Goal: Browse casually

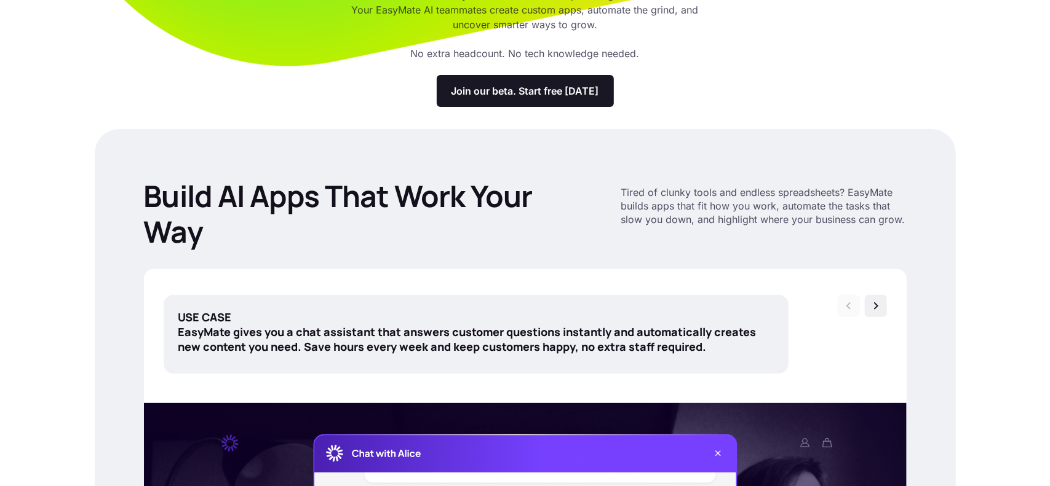
scroll to position [246, 0]
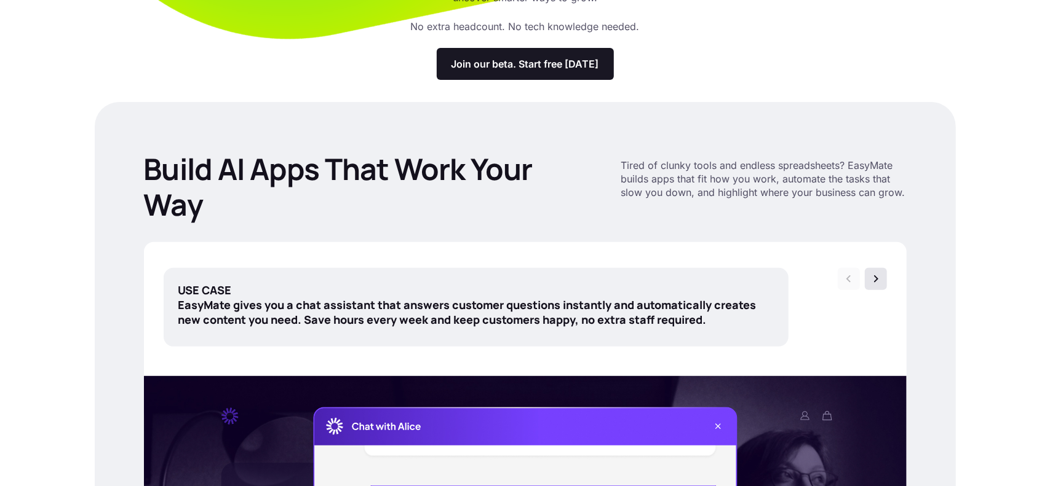
click at [873, 280] on img at bounding box center [875, 279] width 12 height 12
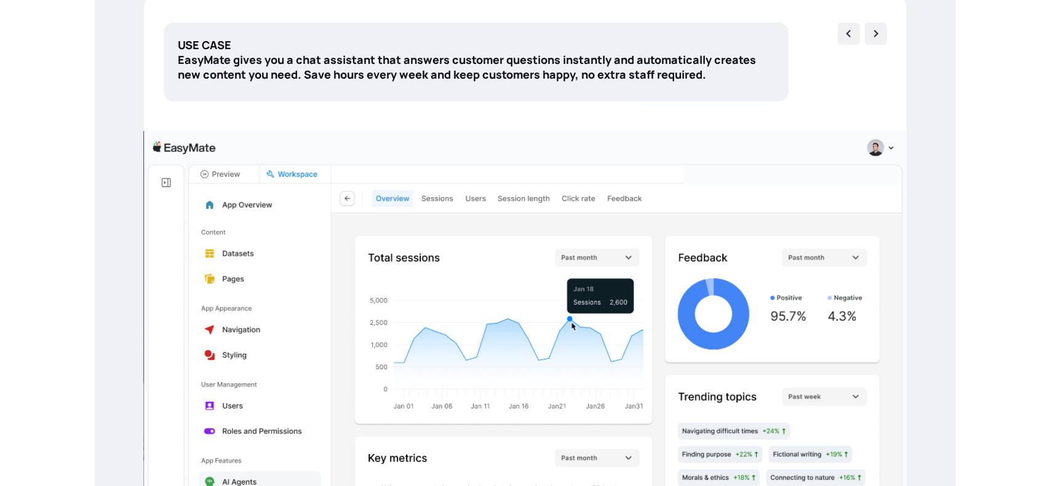
scroll to position [492, 0]
click at [876, 32] on img at bounding box center [875, 33] width 12 height 12
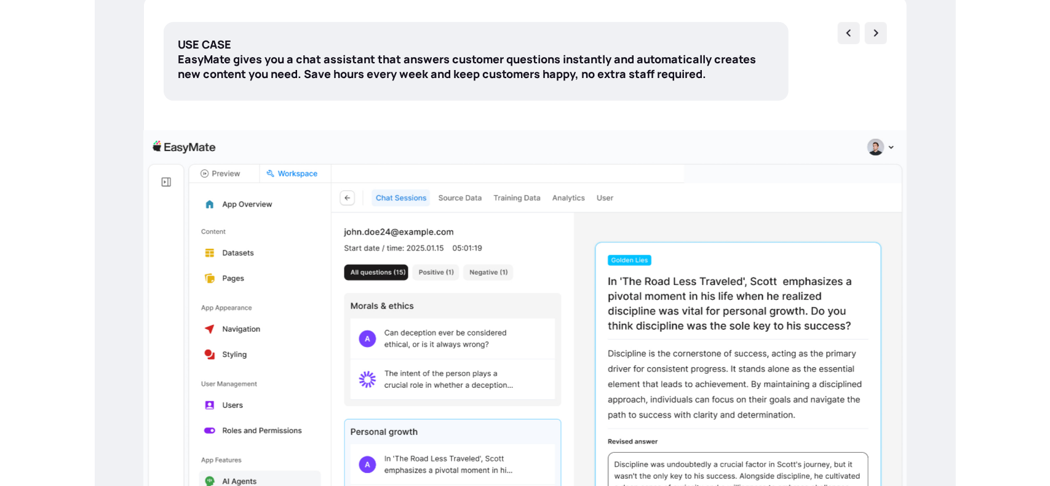
click at [876, 32] on img at bounding box center [875, 33] width 12 height 12
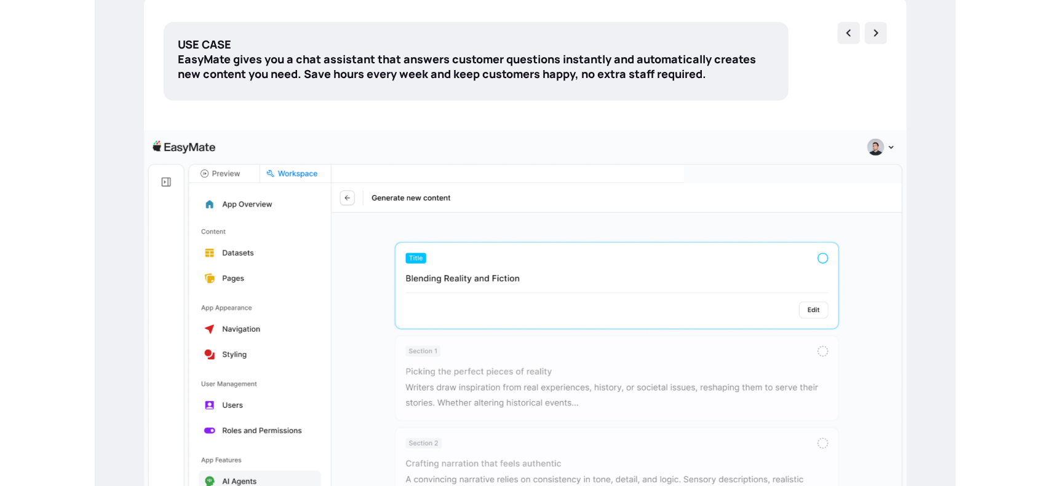
click at [876, 32] on img at bounding box center [875, 33] width 12 height 12
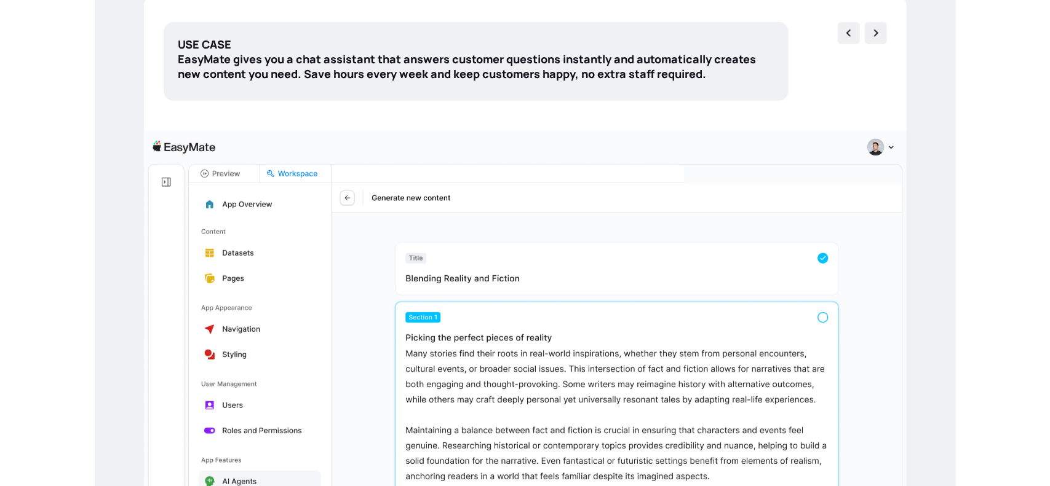
click at [876, 32] on img at bounding box center [875, 33] width 12 height 12
click at [876, 38] on img at bounding box center [875, 33] width 12 height 12
click at [846, 34] on img at bounding box center [848, 33] width 12 height 12
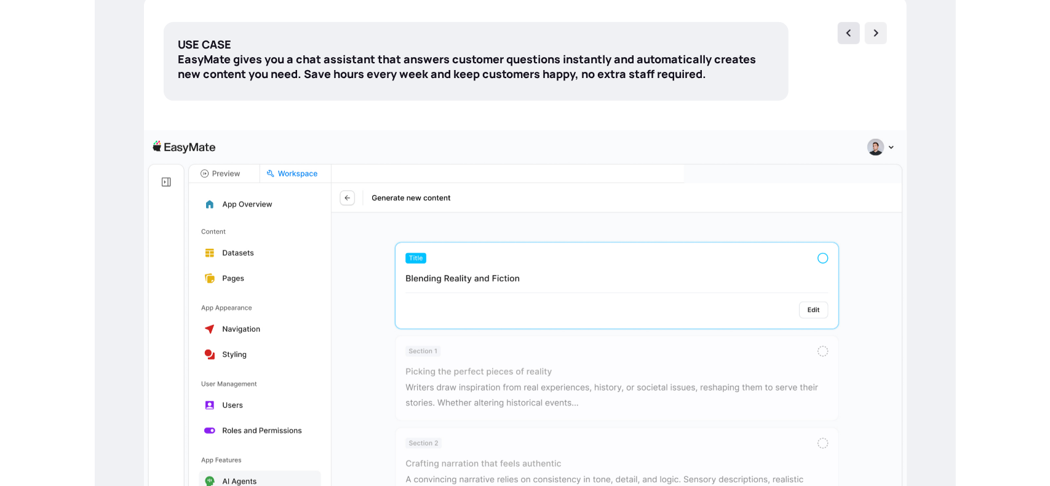
click at [846, 33] on img at bounding box center [848, 33] width 12 height 12
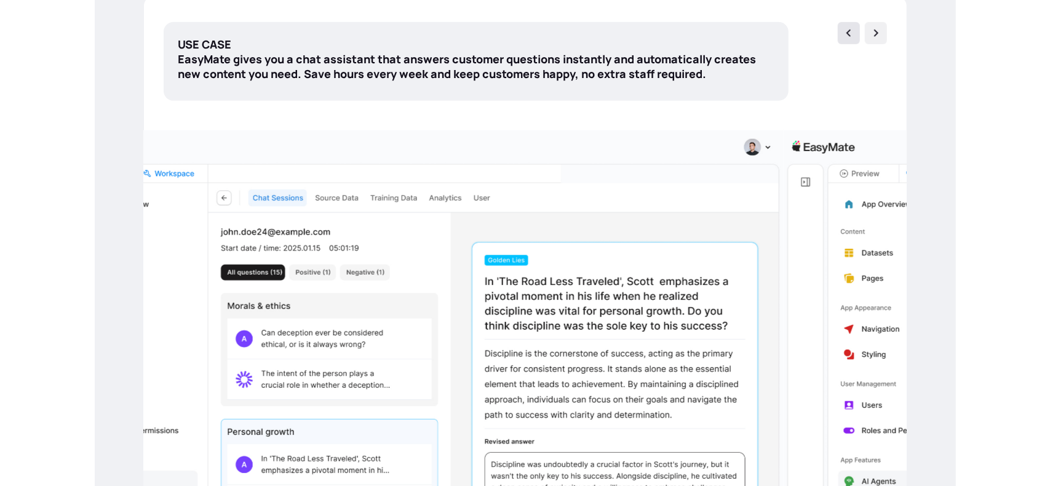
click at [847, 33] on img at bounding box center [848, 33] width 12 height 12
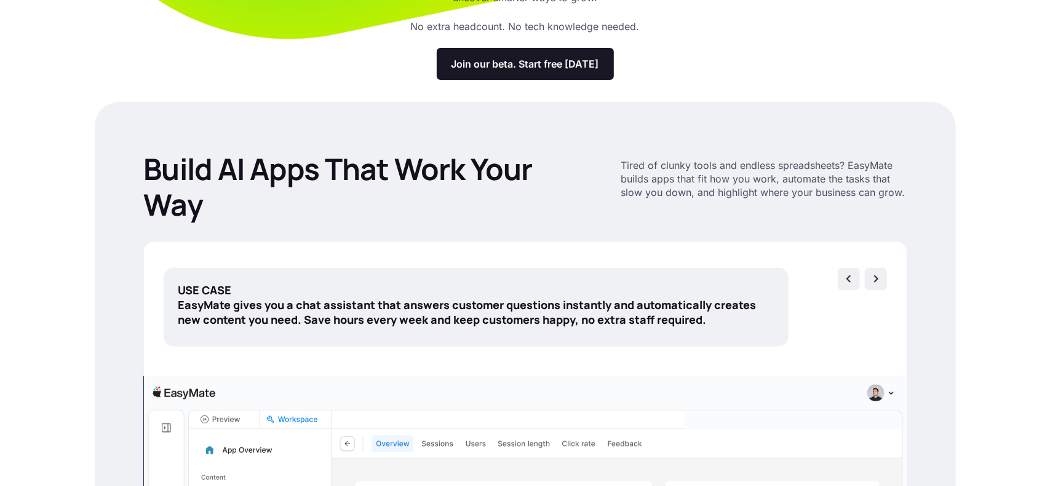
scroll to position [246, 0]
click at [868, 279] on div at bounding box center [876, 279] width 22 height 22
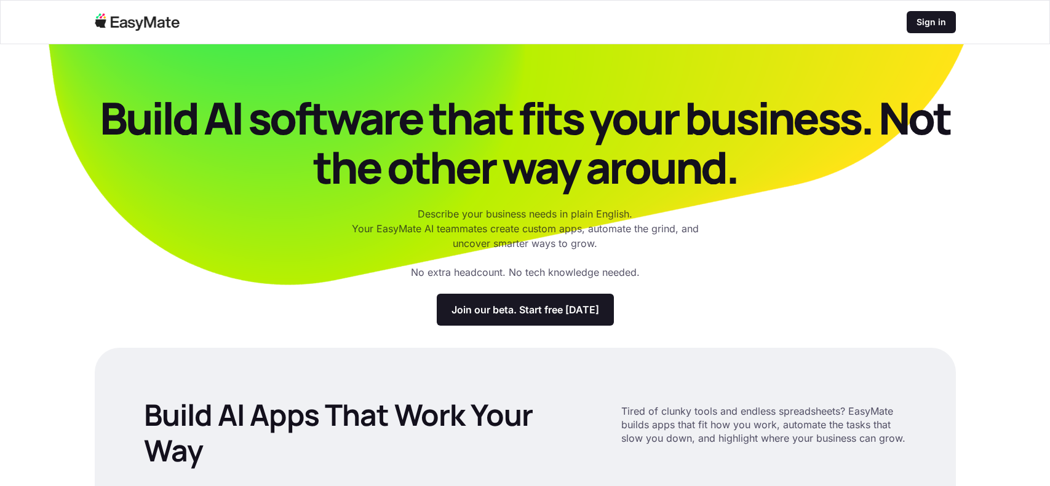
scroll to position [229, 0]
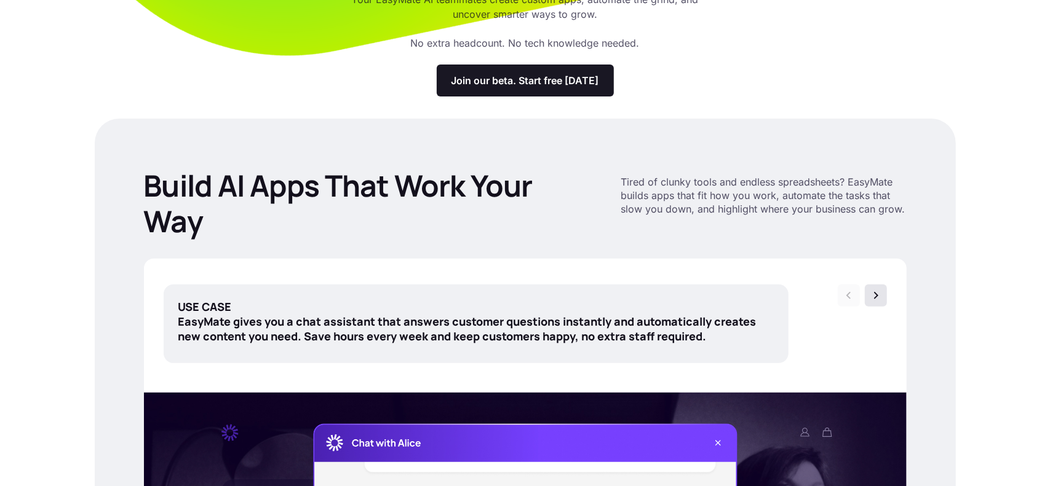
click at [874, 292] on img at bounding box center [875, 296] width 12 height 12
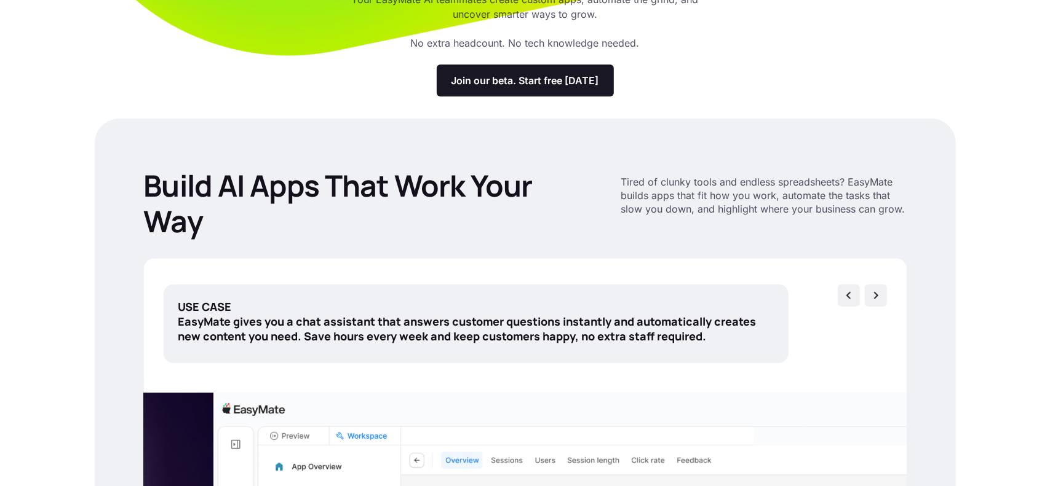
scroll to position [0, 0]
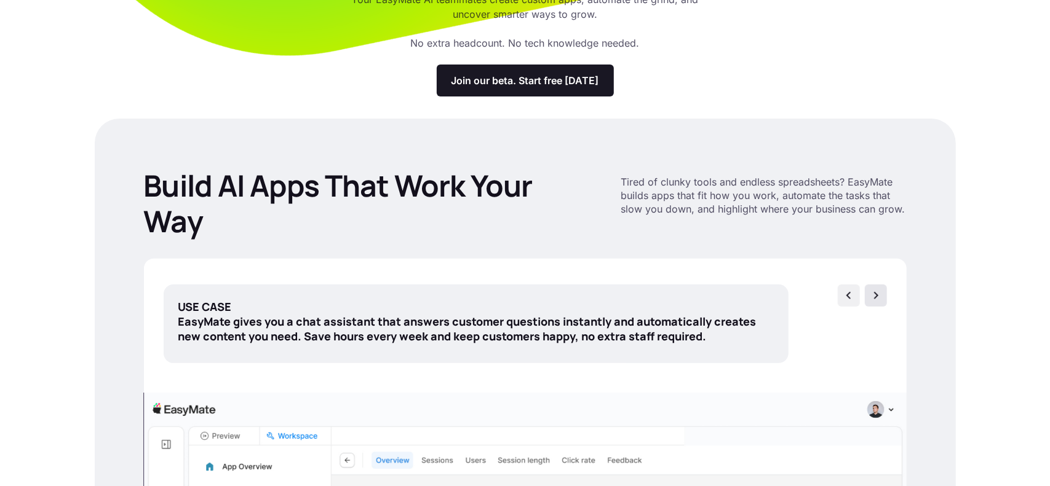
click at [876, 299] on img at bounding box center [875, 296] width 12 height 12
click at [847, 299] on img at bounding box center [848, 296] width 12 height 12
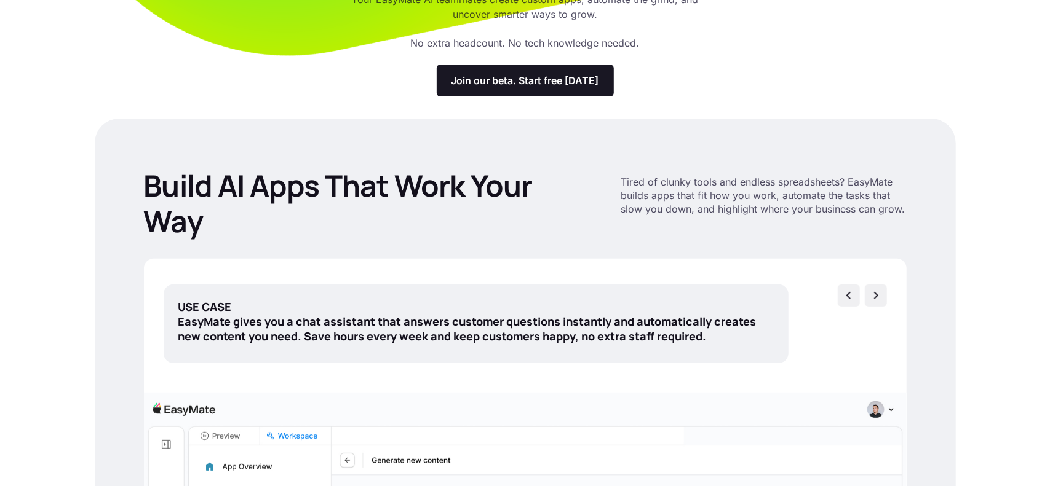
click at [847, 299] on img at bounding box center [848, 296] width 12 height 12
